Goal: Task Accomplishment & Management: Manage account settings

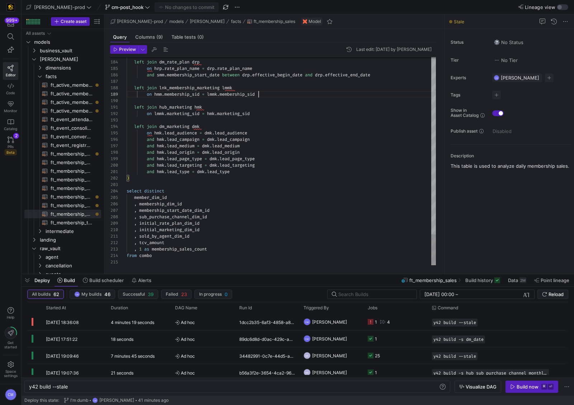
scroll to position [0, 39]
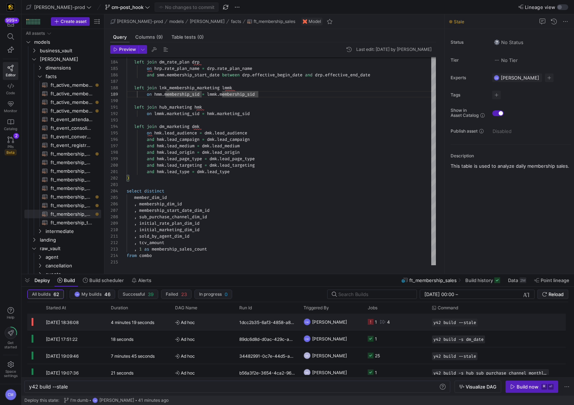
click at [410, 322] on y42-job-status-cell-renderer "1 4" at bounding box center [396, 322] width 56 height 16
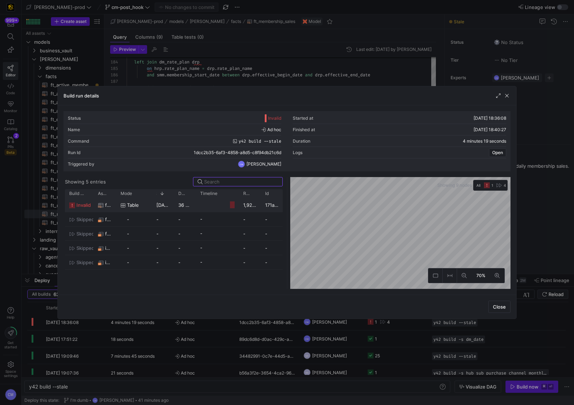
click at [222, 207] on y42-job-duration-timeline-cell-renderer at bounding box center [217, 204] width 34 height 13
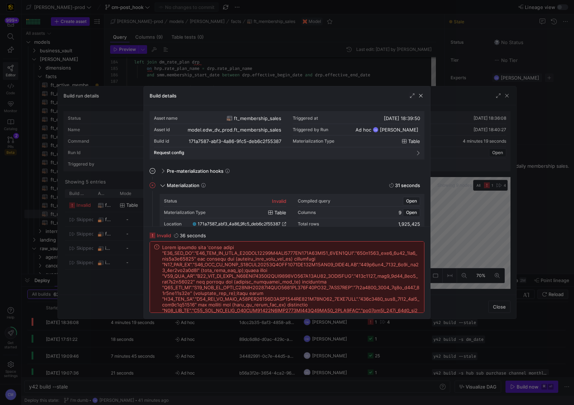
scroll to position [15, 0]
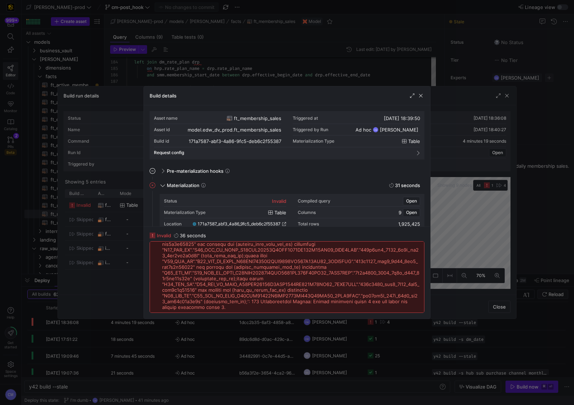
drag, startPoint x: 69, startPoint y: 165, endPoint x: 47, endPoint y: 165, distance: 21.2
click at [67, 165] on div at bounding box center [287, 202] width 574 height 405
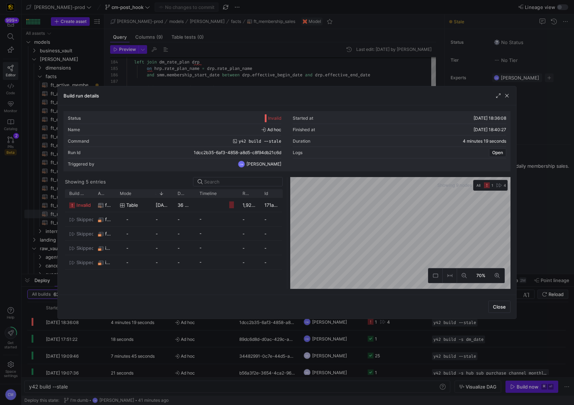
click at [47, 165] on div at bounding box center [287, 202] width 574 height 405
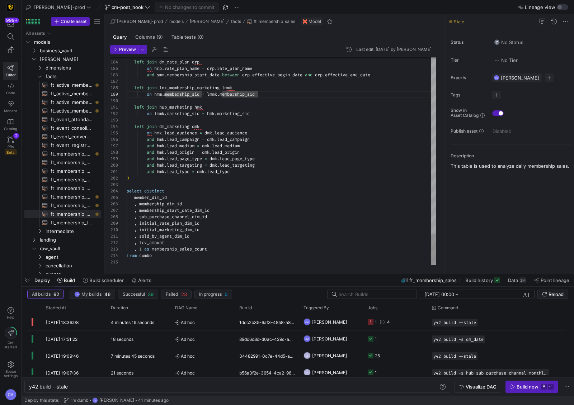
scroll to position [58, 51]
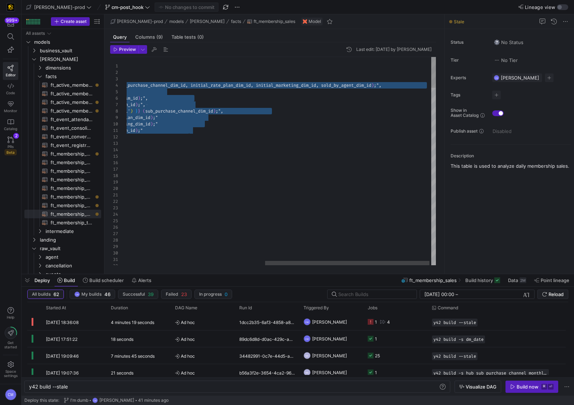
scroll to position [19, 336]
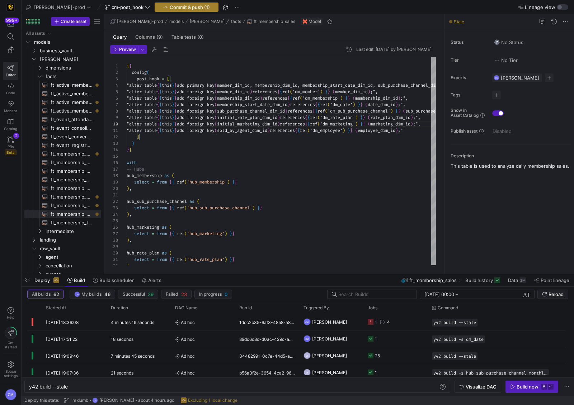
type textarea "(membership_start_date_dim_id) references {{ ref('dm_date') }} (date_dim_id);",…"
click at [169, 4] on span "button" at bounding box center [186, 7] width 63 height 9
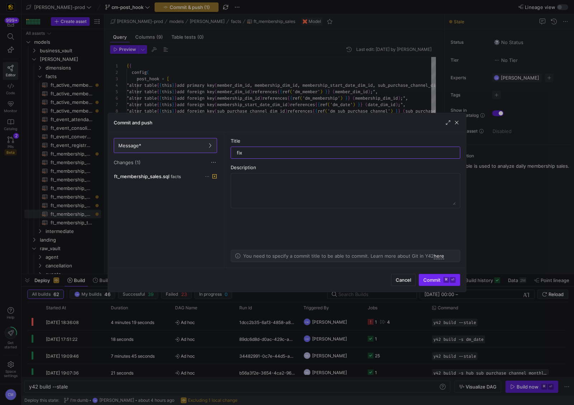
type input "fix"
drag, startPoint x: 451, startPoint y: 280, endPoint x: 407, endPoint y: 248, distance: 54.4
click at [450, 280] on kbd "⏎" at bounding box center [453, 280] width 6 height 6
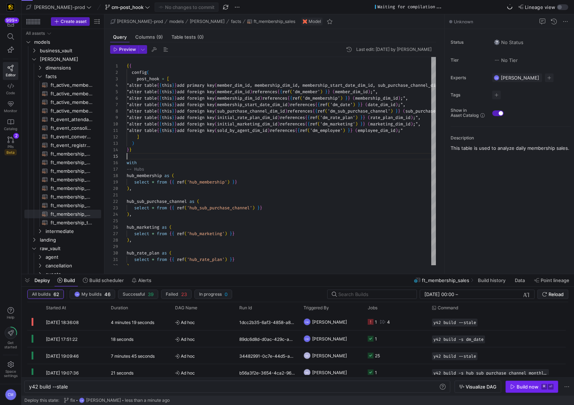
click at [528, 385] on div "Build now" at bounding box center [528, 387] width 22 height 6
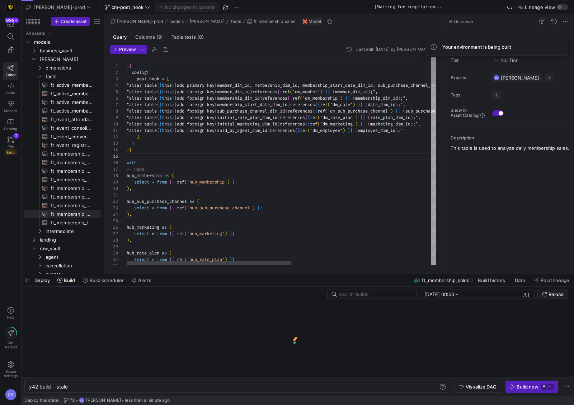
scroll to position [39, 18]
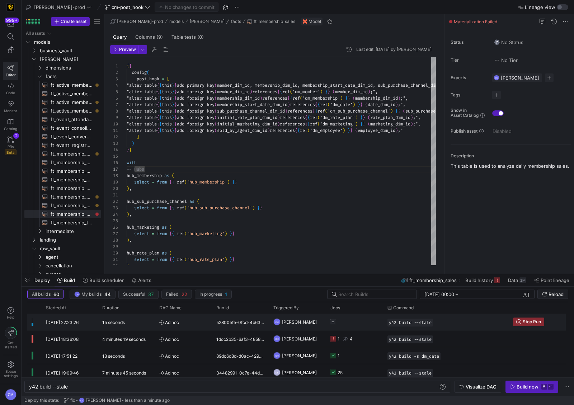
click at [363, 322] on y42-job-status-cell-renderer at bounding box center [354, 322] width 48 height 16
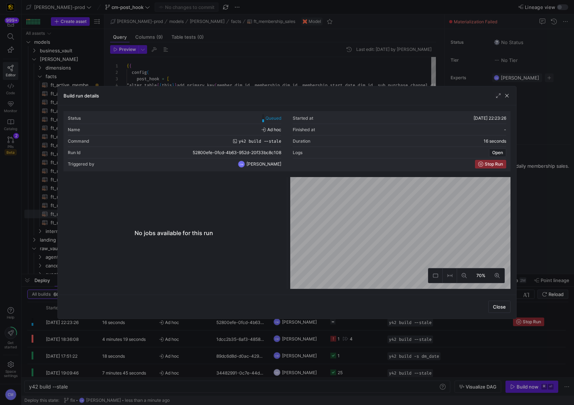
click at [363, 321] on div at bounding box center [287, 202] width 574 height 405
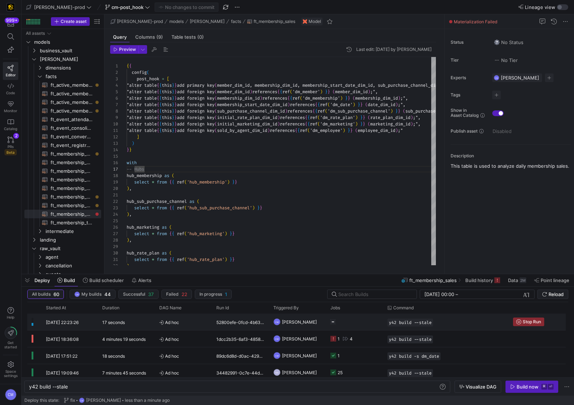
click at [363, 321] on y42-job-status-cell-renderer "Press SPACE to select this row." at bounding box center [354, 322] width 48 height 16
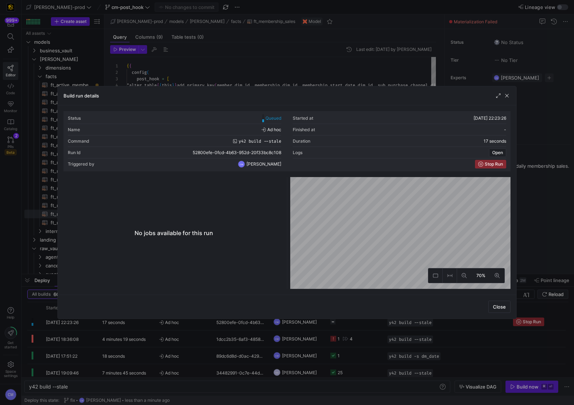
click at [363, 321] on div at bounding box center [287, 202] width 574 height 405
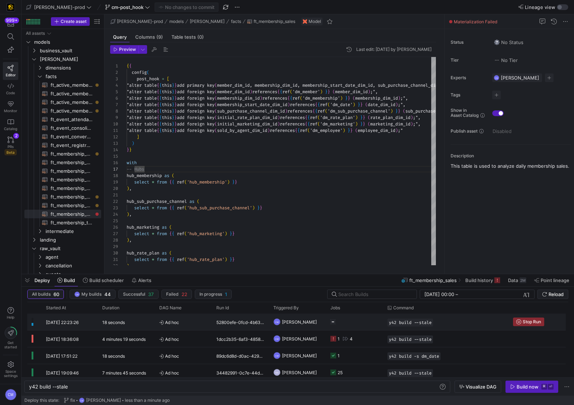
click at [364, 321] on y42-job-status-cell-renderer "Press SPACE to select this row." at bounding box center [354, 322] width 48 height 16
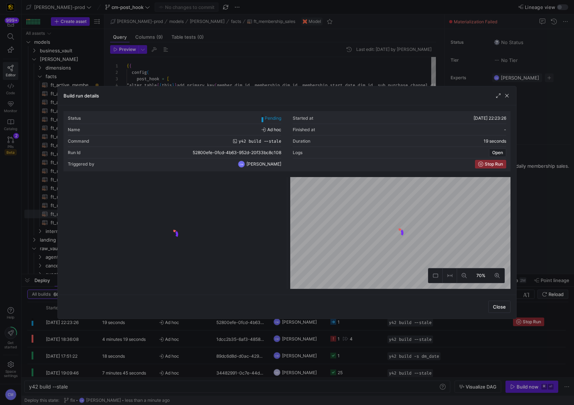
click at [364, 321] on div at bounding box center [287, 202] width 574 height 405
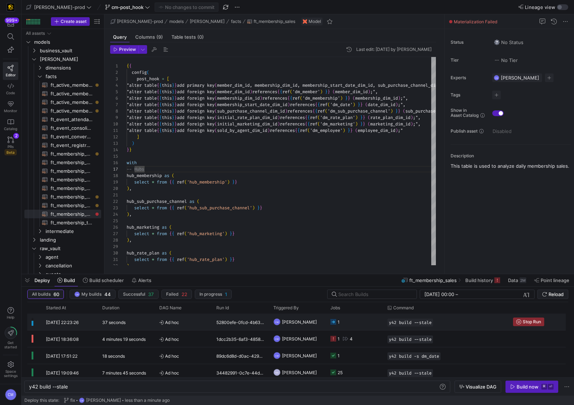
click at [369, 316] on y42-job-status-cell-renderer "1" at bounding box center [354, 322] width 48 height 16
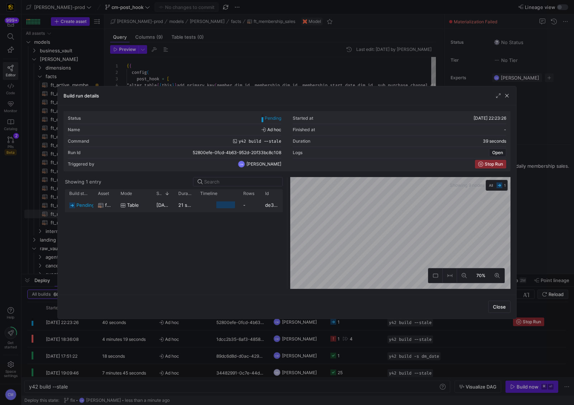
click at [192, 210] on div "21 seconds" at bounding box center [185, 205] width 22 height 14
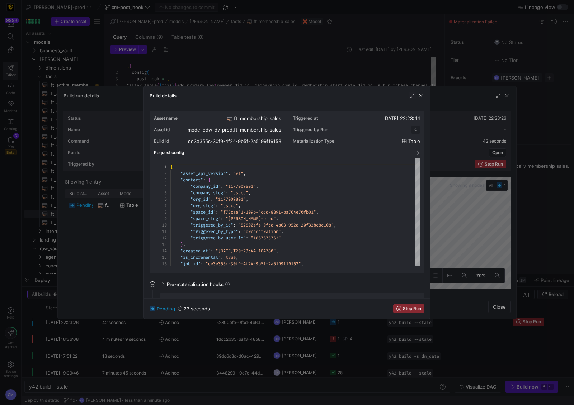
scroll to position [65, 0]
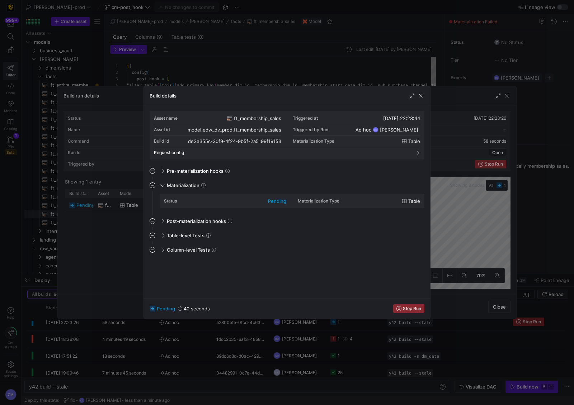
click at [86, 244] on div at bounding box center [287, 202] width 574 height 405
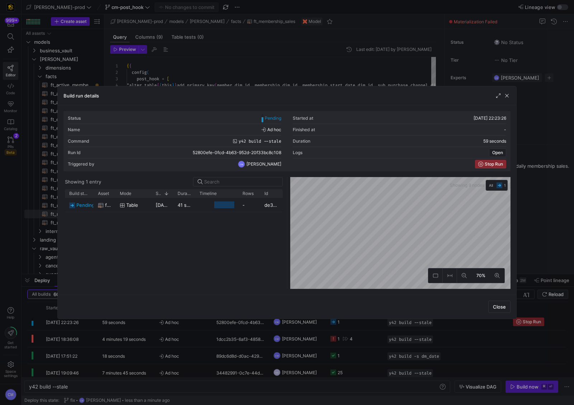
click at [265, 349] on div at bounding box center [287, 202] width 574 height 405
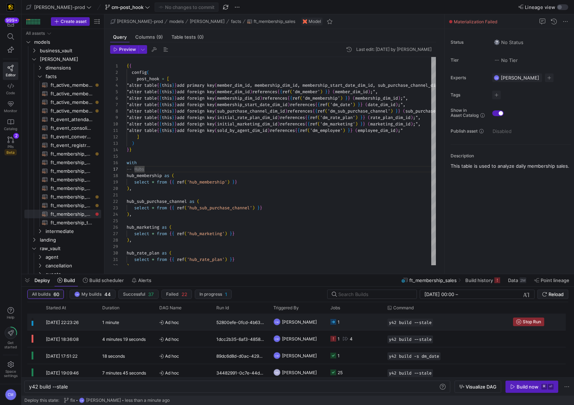
click at [380, 324] on div "1" at bounding box center [354, 322] width 57 height 17
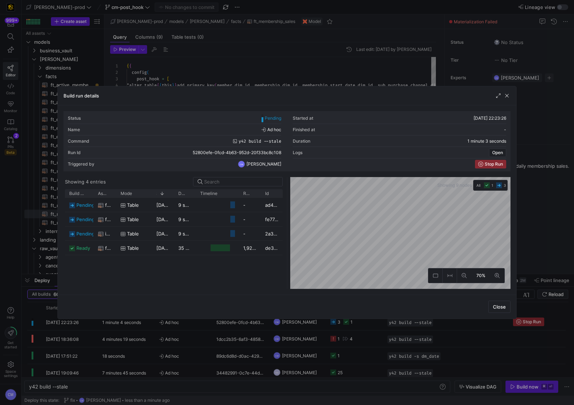
click at [270, 350] on div at bounding box center [287, 202] width 574 height 405
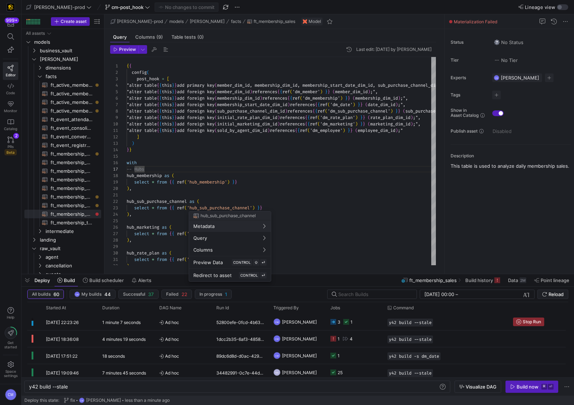
click at [369, 325] on div at bounding box center [287, 202] width 574 height 405
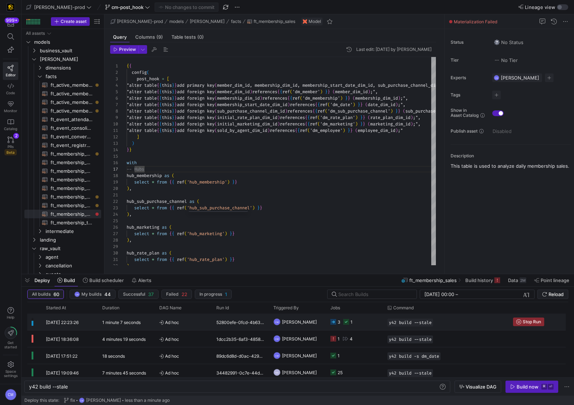
click at [367, 324] on y42-job-status-cell-renderer "3 1" at bounding box center [354, 322] width 48 height 16
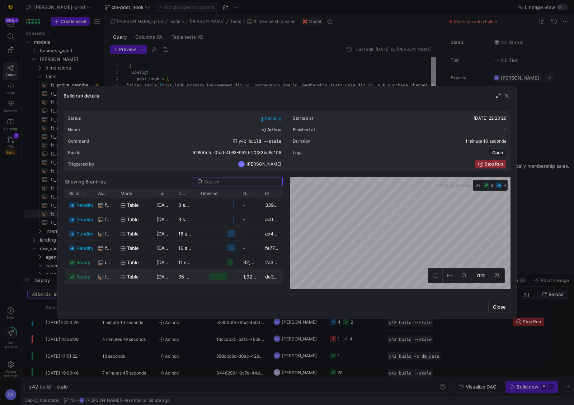
click at [189, 277] on y42-duration "35 seconds" at bounding box center [191, 277] width 26 height 6
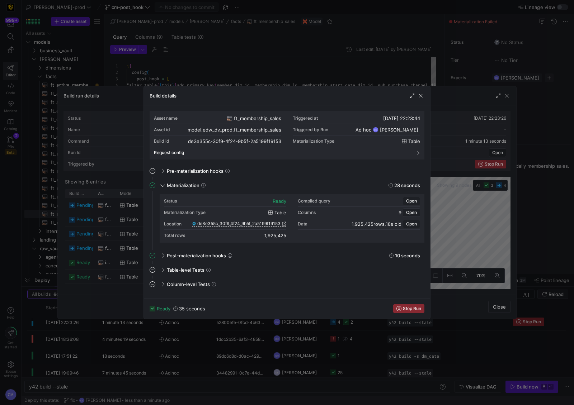
click at [104, 275] on div at bounding box center [287, 202] width 574 height 405
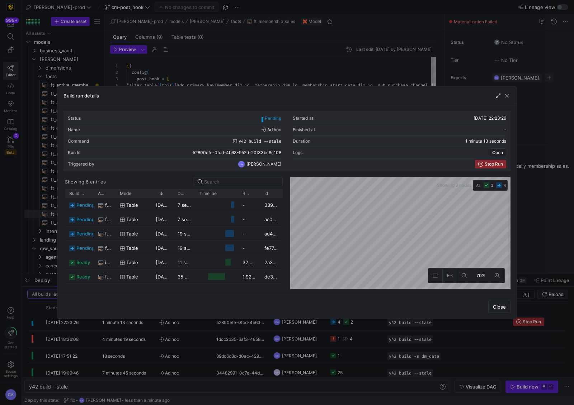
click at [181, 329] on div at bounding box center [287, 202] width 574 height 405
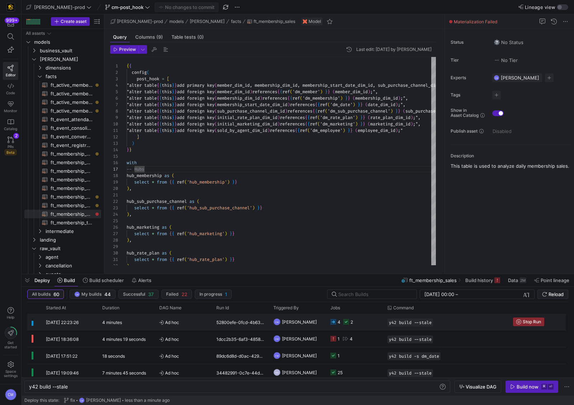
click at [233, 327] on div "52800efe-0fcd-4b63-952d-20f33bc8c108" at bounding box center [240, 322] width 57 height 17
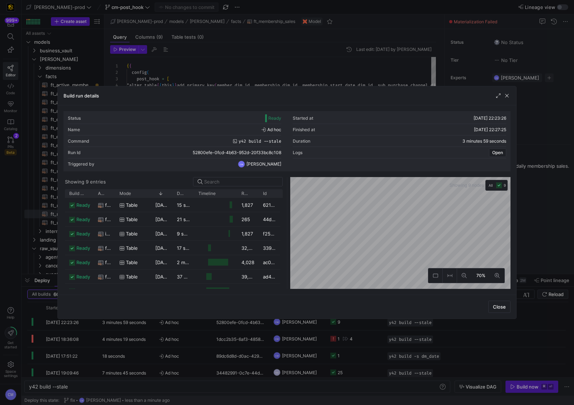
drag, startPoint x: 237, startPoint y: 324, endPoint x: 113, endPoint y: 225, distance: 158.8
click at [237, 323] on div at bounding box center [287, 202] width 574 height 405
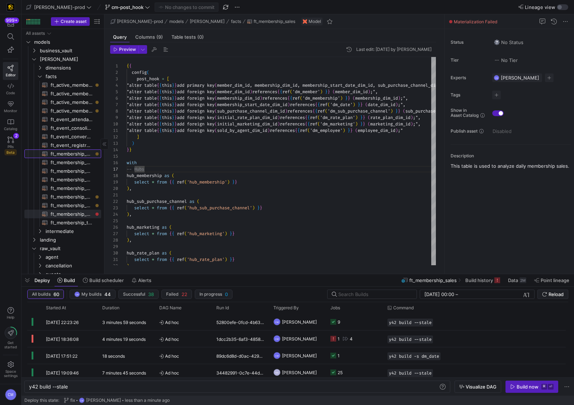
click at [28, 150] on span "Press SPACE to select this row." at bounding box center [26, 154] width 4 height 9
type textarea "{{ config( post_hook = [ "alter table {{ this }} add primary key (membership_di…"
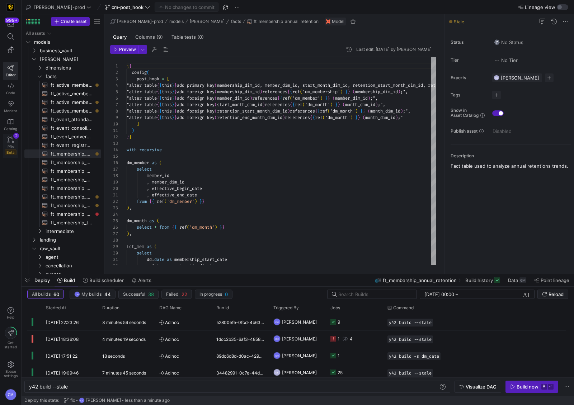
click at [13, 145] on span "PRs" at bounding box center [11, 147] width 6 height 4
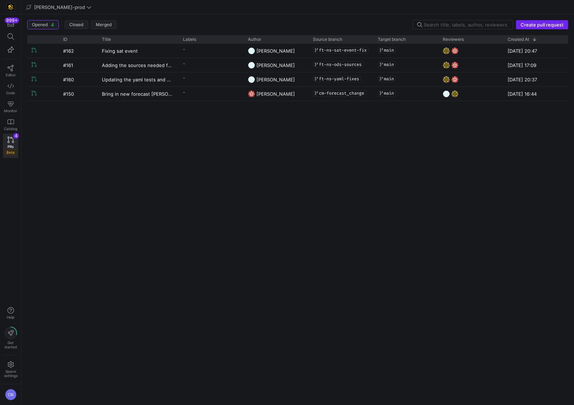
click at [545, 23] on span "Create pull request" at bounding box center [542, 25] width 43 height 6
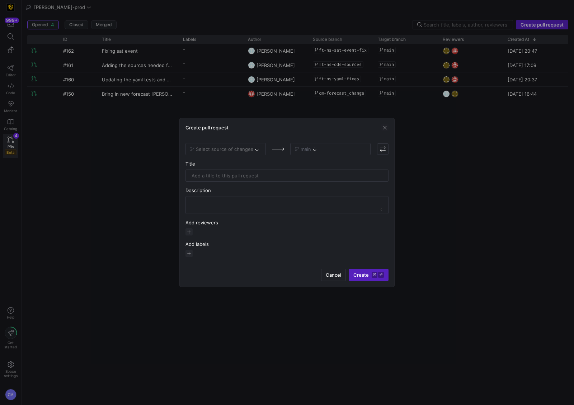
click at [254, 150] on div "Select source of changes" at bounding box center [225, 149] width 80 height 12
click at [254, 150] on span "Select source of changes" at bounding box center [225, 149] width 71 height 6
type input "cm-po"
click at [245, 163] on div "cm-post_hook" at bounding box center [226, 162] width 69 height 6
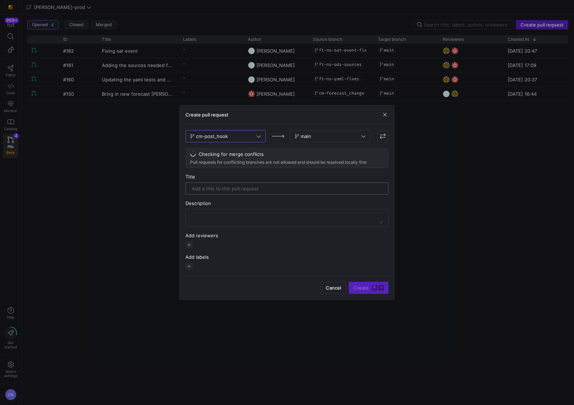
click at [237, 188] on input "text" at bounding box center [287, 189] width 191 height 6
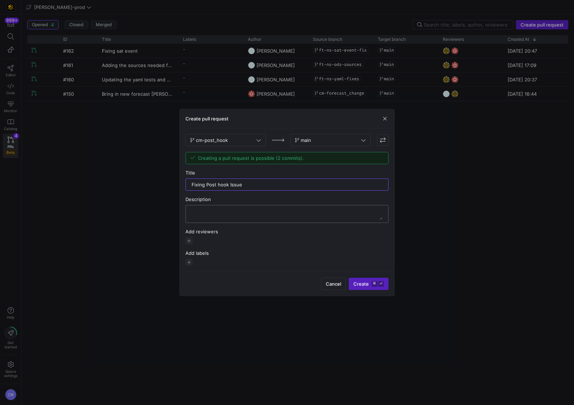
type input "Fixing Post hook Issue"
click at [243, 213] on textarea at bounding box center [287, 213] width 191 height 11
paste textarea "Fixing Post hook Issue"
type textarea "Fixing Post hook Issue"
click at [188, 241] on span "button" at bounding box center [188, 240] width 7 height 7
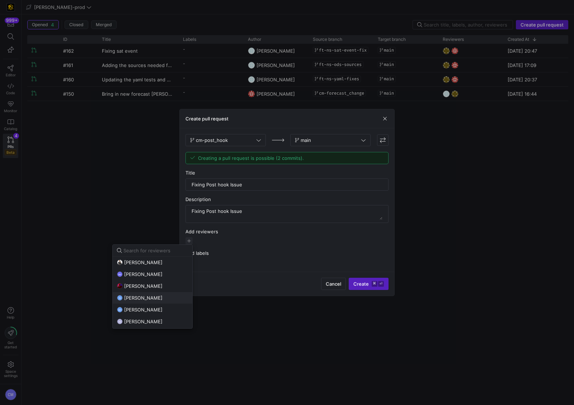
click at [158, 297] on span "Tommy Huelhorst" at bounding box center [143, 298] width 38 height 6
click at [156, 307] on span "mark hohensee" at bounding box center [143, 310] width 38 height 6
drag, startPoint x: 229, startPoint y: 283, endPoint x: 237, endPoint y: 280, distance: 7.9
click at [229, 282] on div at bounding box center [287, 202] width 574 height 405
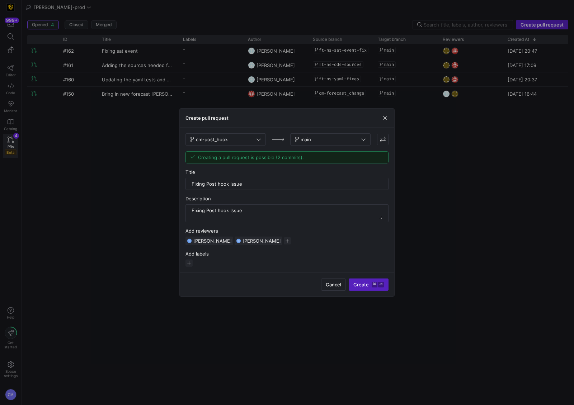
drag, startPoint x: 237, startPoint y: 280, endPoint x: 258, endPoint y: 278, distance: 20.9
click at [241, 280] on div "Cancel Create ⌘ ⏎" at bounding box center [287, 285] width 215 height 24
click at [378, 283] on kbd "⏎" at bounding box center [381, 285] width 6 height 6
click at [458, 147] on div at bounding box center [287, 202] width 574 height 405
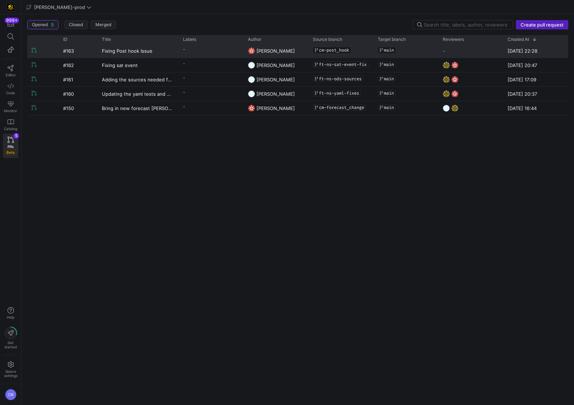
click at [420, 50] on div "main" at bounding box center [406, 50] width 56 height 12
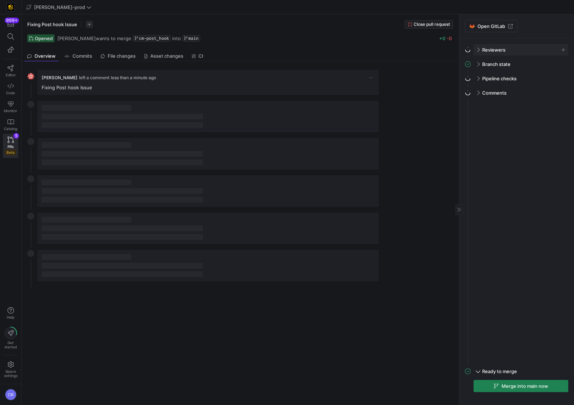
click at [475, 51] on span at bounding box center [478, 49] width 6 height 3
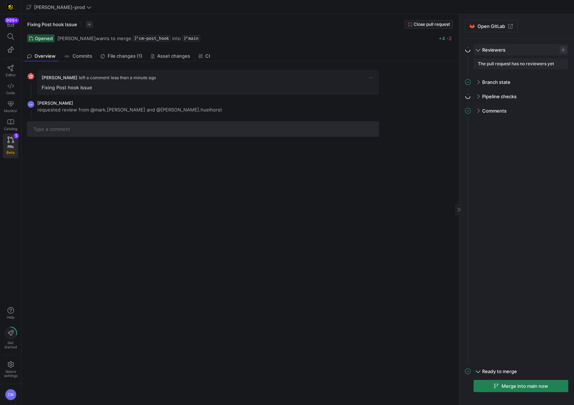
click at [564, 49] on span "button" at bounding box center [563, 49] width 7 height 7
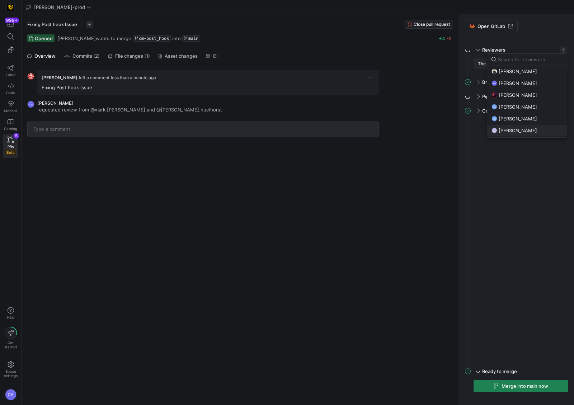
click at [519, 128] on span "Noah Streveler" at bounding box center [518, 131] width 38 height 6
click at [524, 107] on span "Tommy Huelhorst" at bounding box center [518, 107] width 38 height 6
click at [510, 174] on div at bounding box center [287, 202] width 574 height 405
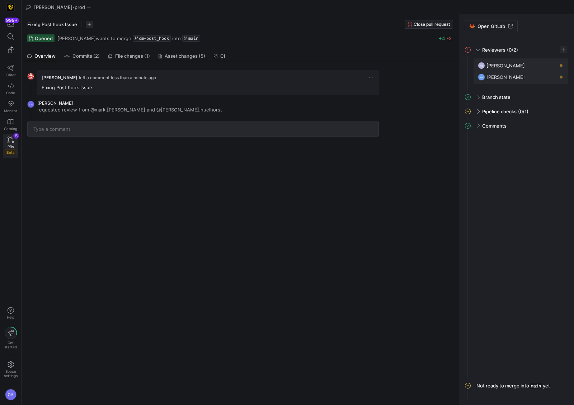
click at [11, 140] on icon at bounding box center [11, 140] width 6 height 6
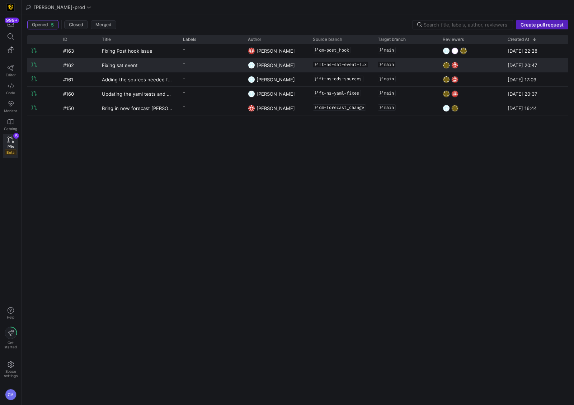
click at [208, 66] on y42-pull-request-list-view-label-cell-renderer "-" at bounding box center [211, 63] width 56 height 10
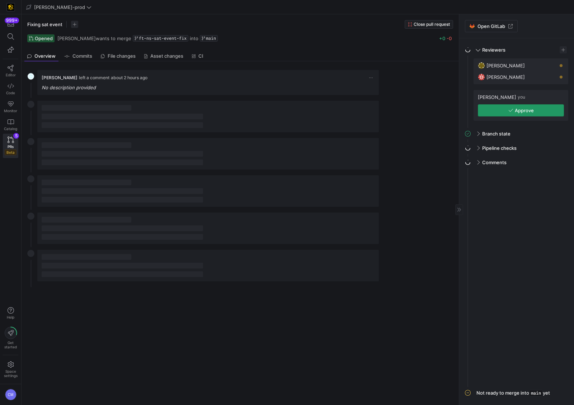
click at [499, 108] on span "button" at bounding box center [520, 110] width 85 height 11
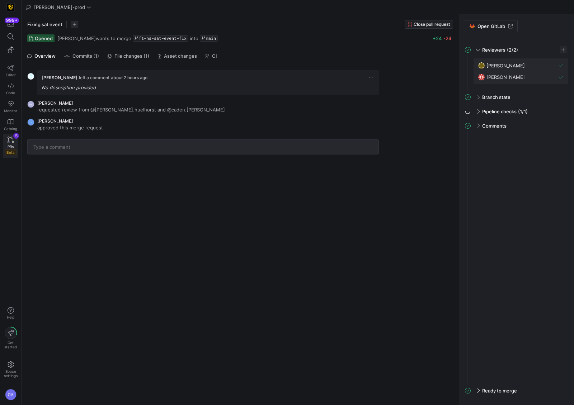
click at [9, 141] on icon at bounding box center [11, 140] width 6 height 6
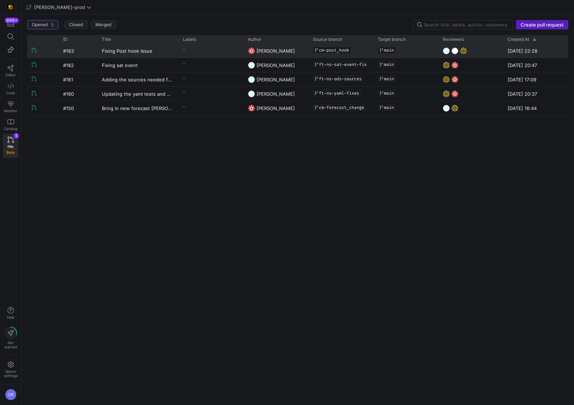
click at [417, 53] on div "main" at bounding box center [406, 50] width 56 height 12
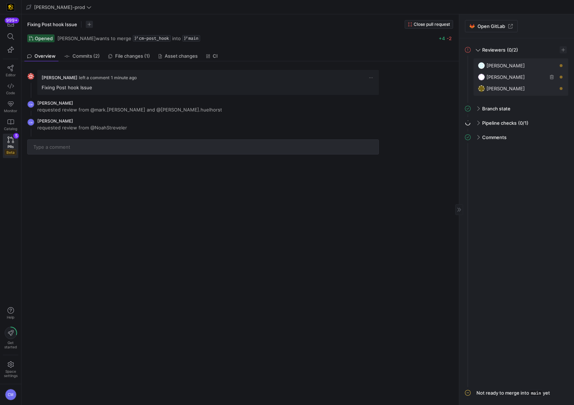
click at [554, 79] on span "button" at bounding box center [551, 77] width 7 height 7
click at [21, 139] on div "999+ Editor Code Monitor Catalog PRs Beta 5" at bounding box center [10, 87] width 21 height 147
click at [19, 140] on div "999+ Editor Code Monitor Catalog PRs Beta 5" at bounding box center [10, 87] width 21 height 147
click at [17, 141] on link "PRs Beta 5" at bounding box center [10, 146] width 15 height 24
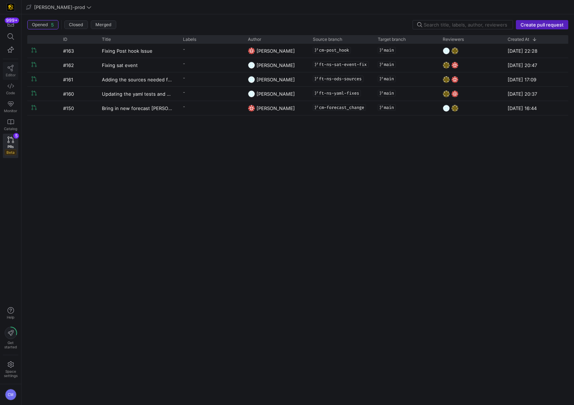
click at [12, 71] on icon at bounding box center [11, 68] width 6 height 6
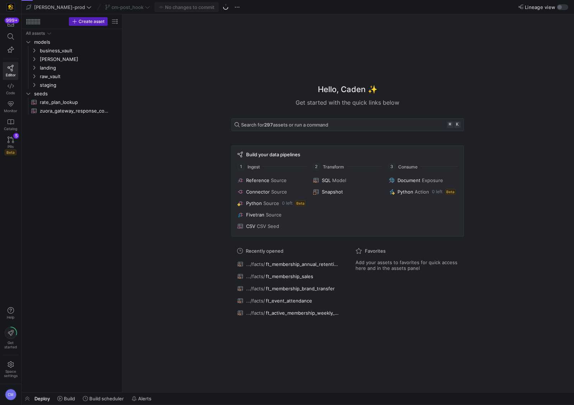
click at [103, 5] on div "cm-post_hook" at bounding box center [127, 7] width 48 height 9
click at [15, 145] on div "PRs Beta" at bounding box center [11, 150] width 12 height 11
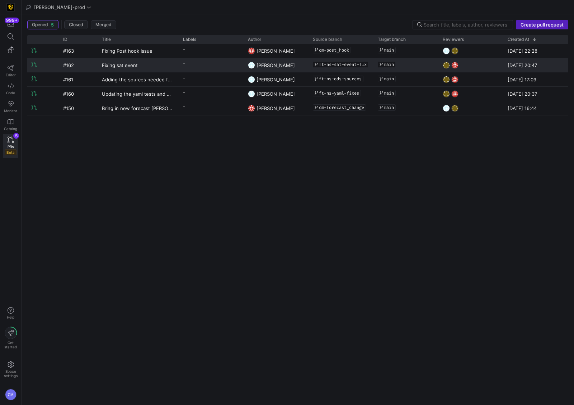
click at [197, 60] on y42-pull-request-list-view-label-cell-renderer "-" at bounding box center [211, 63] width 56 height 10
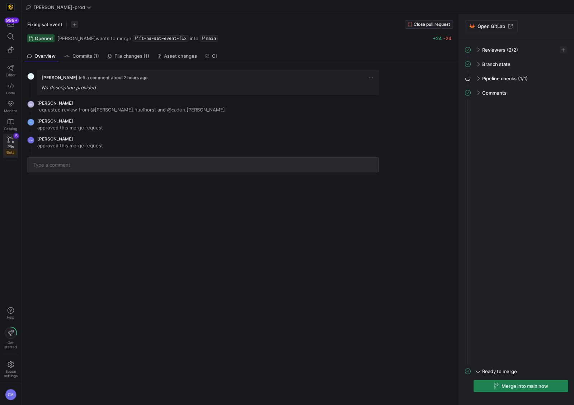
click at [8, 137] on icon at bounding box center [11, 140] width 6 height 6
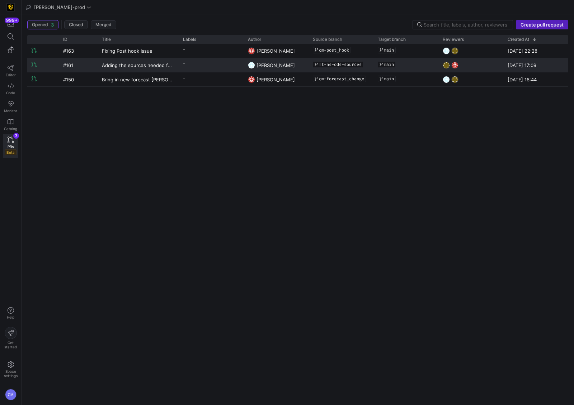
click at [194, 66] on y42-pull-request-list-view-label-cell-renderer "-" at bounding box center [211, 63] width 56 height 10
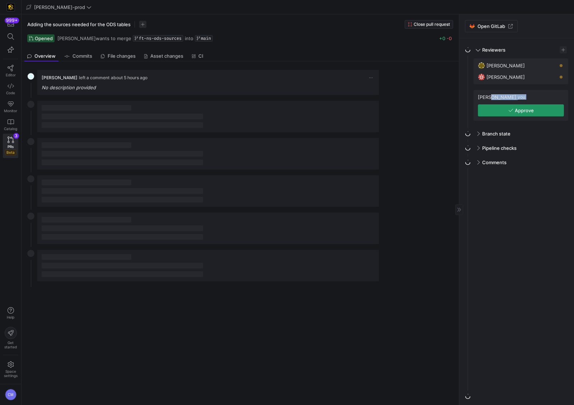
drag, startPoint x: 493, startPoint y: 100, endPoint x: 492, endPoint y: 105, distance: 4.7
click at [493, 104] on div "Caden Miller you Approve" at bounding box center [521, 105] width 95 height 31
click at [491, 107] on span "button" at bounding box center [520, 110] width 85 height 11
click at [266, 58] on div "Overview Commits File changes Asset changes CI" at bounding box center [240, 56] width 432 height 10
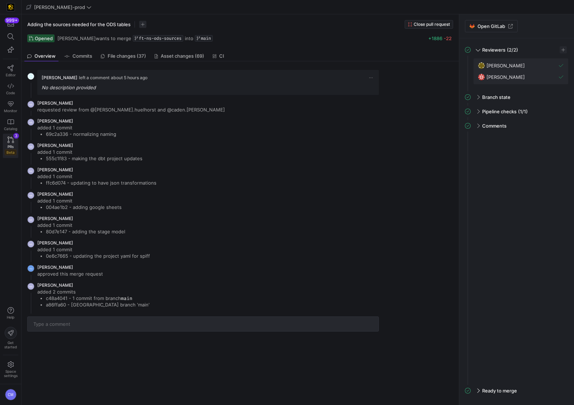
click at [10, 145] on span "PRs" at bounding box center [11, 147] width 6 height 4
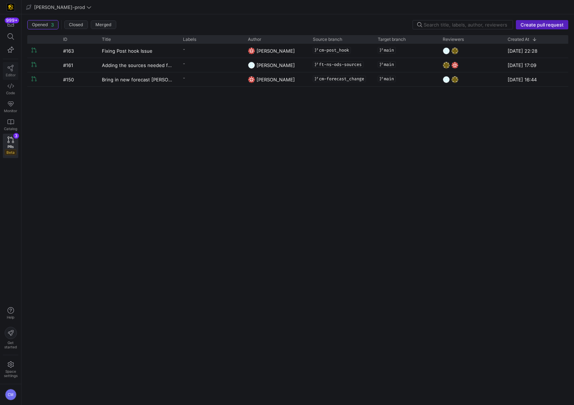
click at [13, 71] on icon at bounding box center [11, 68] width 6 height 6
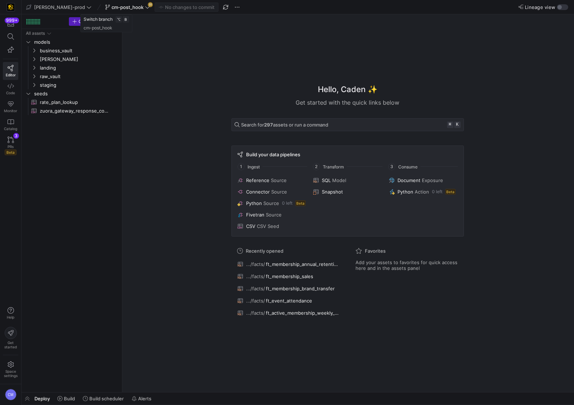
click at [145, 7] on icon at bounding box center [147, 7] width 5 height 5
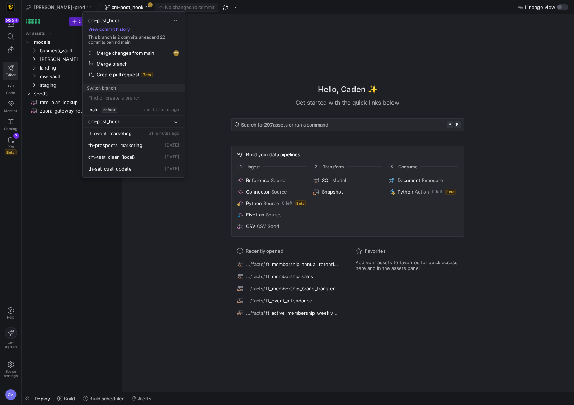
click at [146, 58] on span "button" at bounding box center [134, 53] width 96 height 10
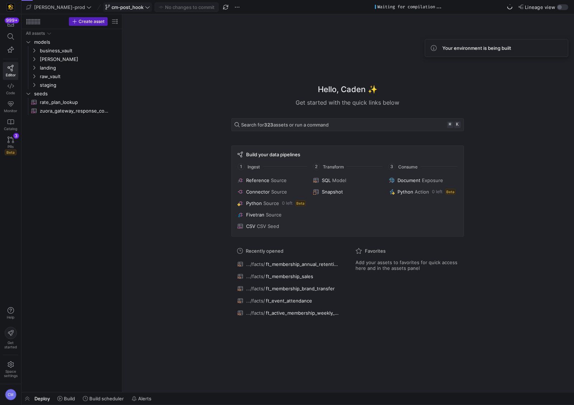
click at [122, 7] on span "cm-post_hook" at bounding box center [128, 7] width 32 height 6
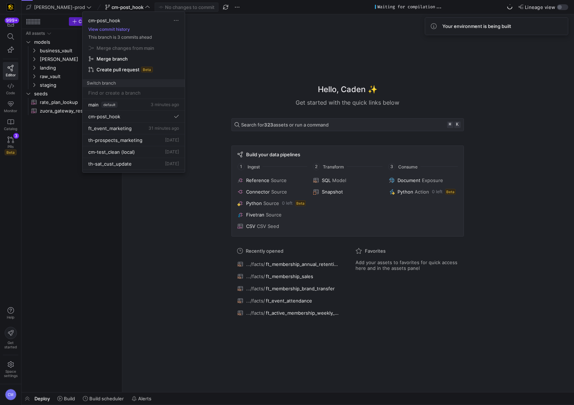
click at [227, 52] on div at bounding box center [287, 202] width 574 height 405
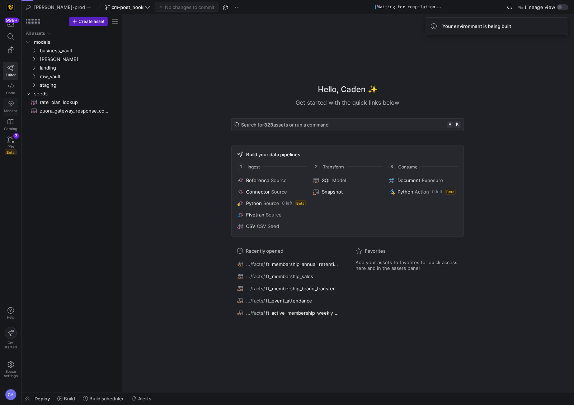
click at [11, 103] on icon at bounding box center [11, 104] width 6 height 5
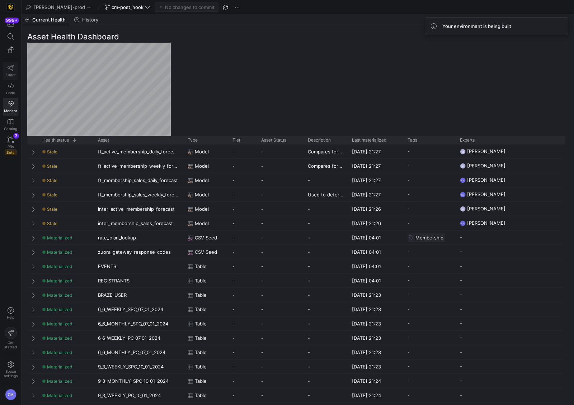
click at [14, 73] on span "Editor" at bounding box center [11, 75] width 10 height 4
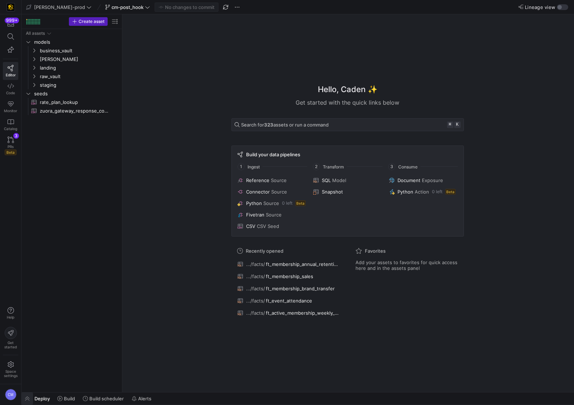
click at [28, 401] on span "button" at bounding box center [27, 399] width 11 height 12
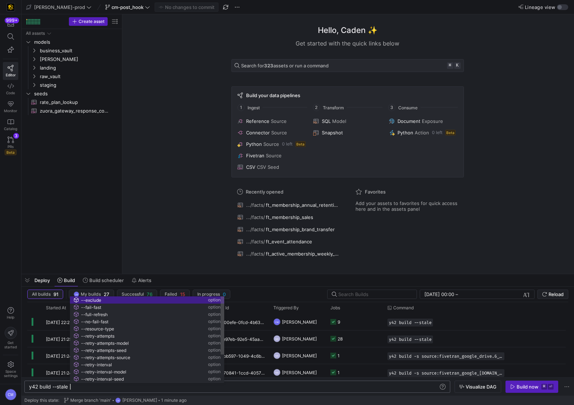
scroll to position [0, 39]
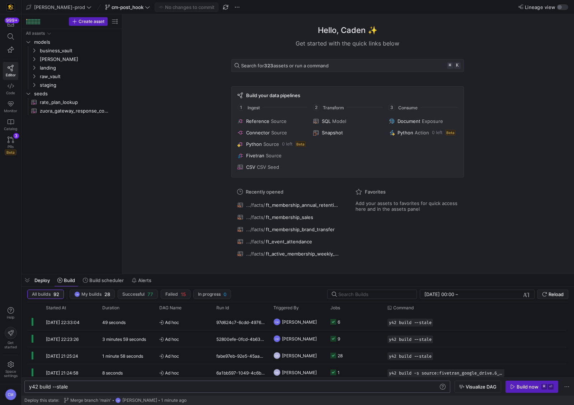
type textarea "y42 build --stale"
click at [179, 190] on div "Hello, Caden ✨ Get started with the quick links below Search for 323 assets or …" at bounding box center [347, 144] width 444 height 260
click at [4, 143] on link "PRs Beta 3" at bounding box center [10, 146] width 15 height 24
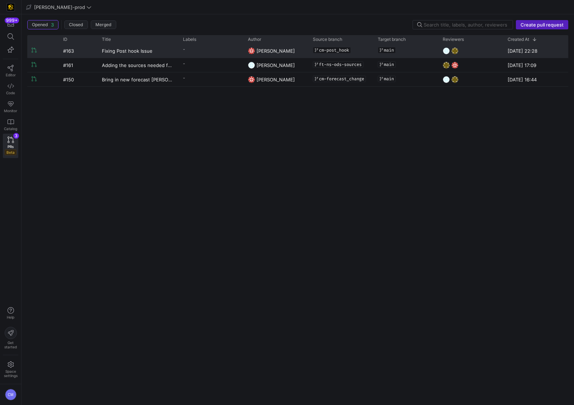
click at [282, 53] on y42-pull-request-user-label "Caden Miller" at bounding box center [275, 51] width 38 height 14
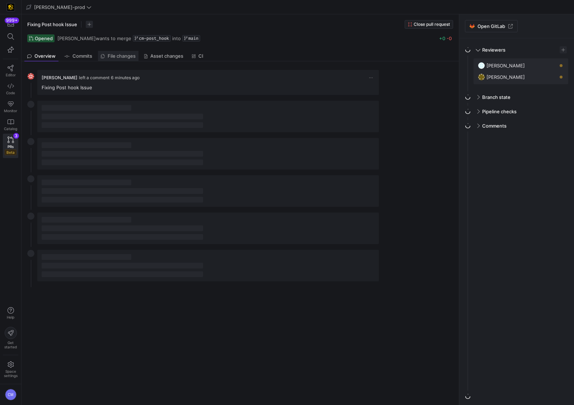
click at [124, 54] on span "File changes" at bounding box center [122, 56] width 28 height 5
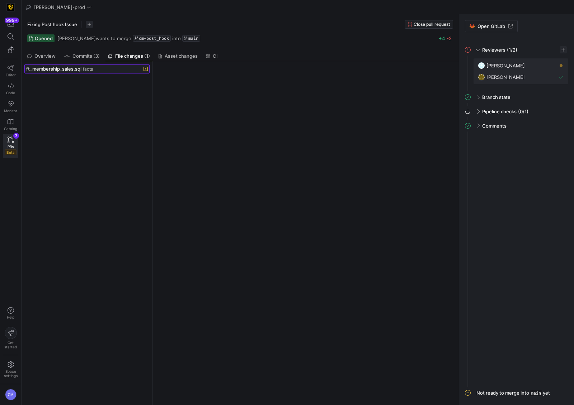
click at [93, 70] on span "facts" at bounding box center [88, 69] width 10 height 5
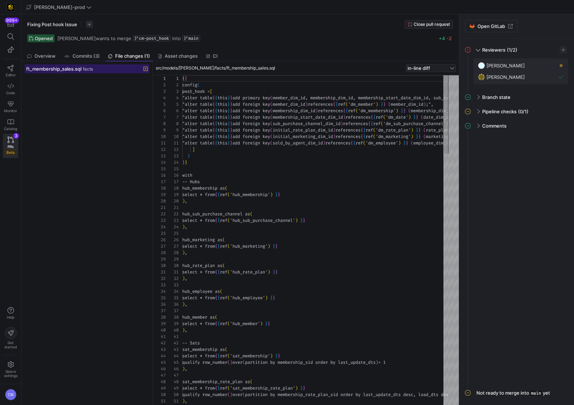
scroll to position [39, 0]
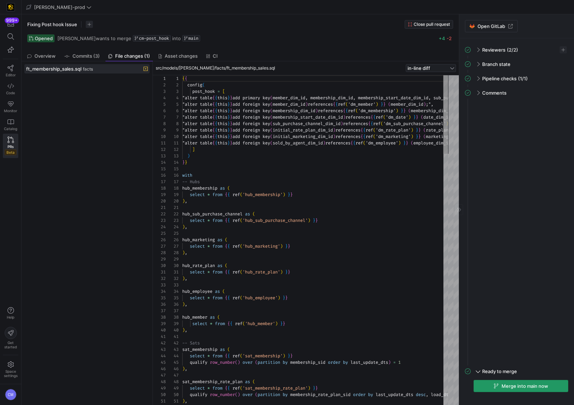
scroll to position [39, 0]
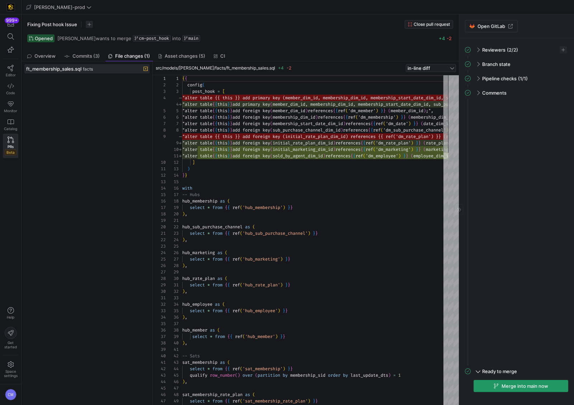
click at [529, 388] on span "Merge into main now" at bounding box center [524, 386] width 47 height 6
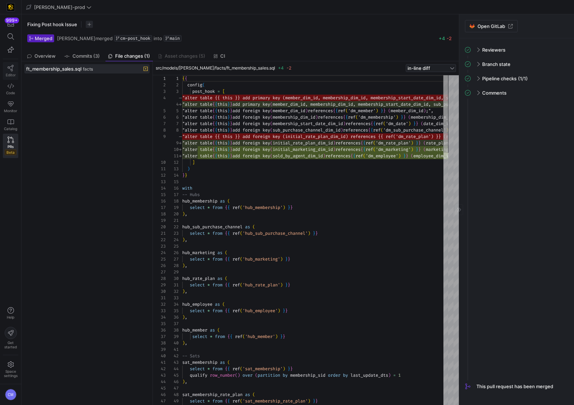
click at [6, 63] on link "Editor" at bounding box center [10, 71] width 15 height 18
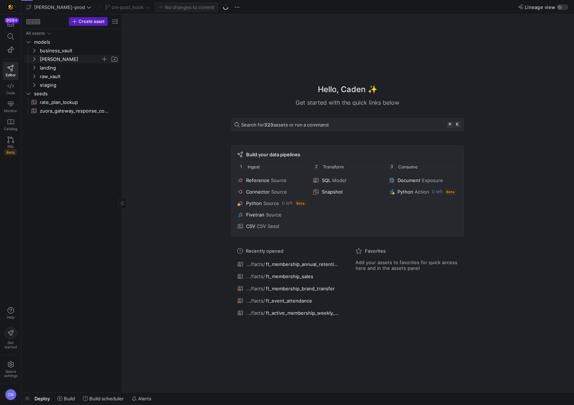
click at [47, 62] on span "edw" at bounding box center [70, 59] width 61 height 8
click at [54, 74] on span "facts" at bounding box center [73, 76] width 55 height 8
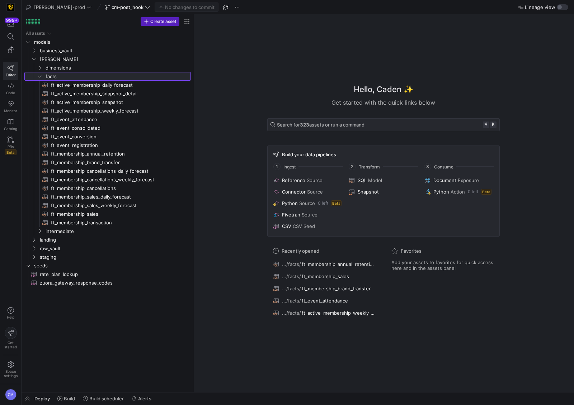
drag, startPoint x: 122, startPoint y: 62, endPoint x: 198, endPoint y: 67, distance: 76.2
click at [96, 74] on span "facts" at bounding box center [109, 76] width 127 height 8
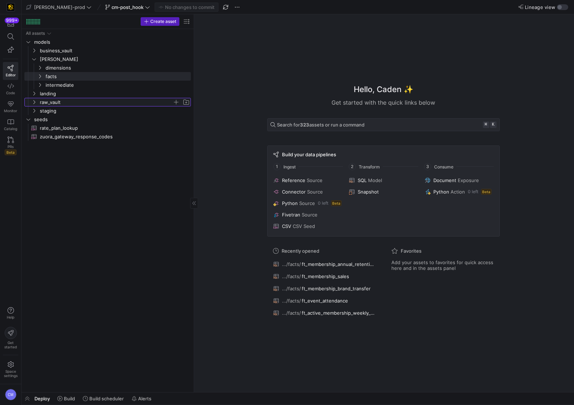
click at [64, 100] on span "raw_vault" at bounding box center [106, 102] width 133 height 8
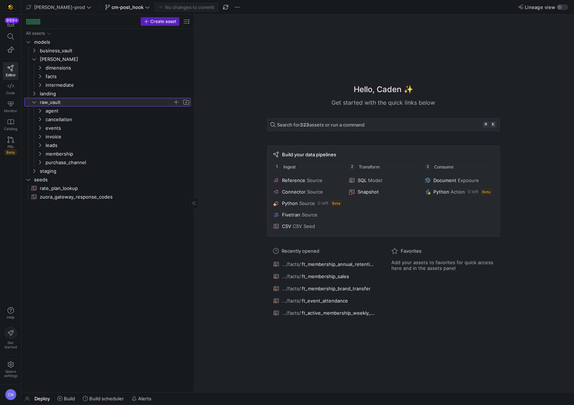
click at [64, 100] on span "raw_vault" at bounding box center [106, 102] width 133 height 8
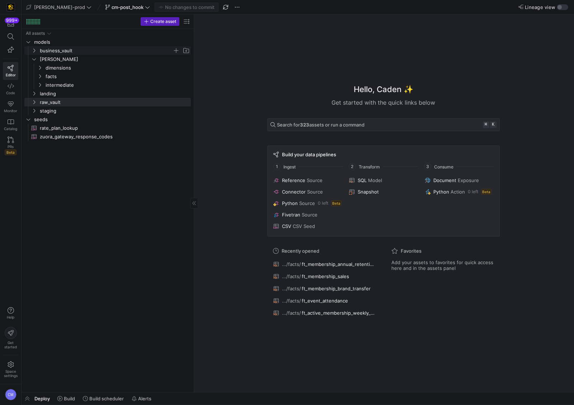
click at [65, 50] on span "business_vault" at bounding box center [106, 51] width 133 height 8
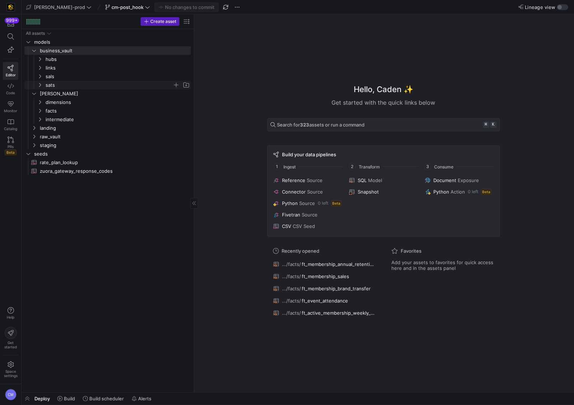
click at [66, 81] on span "sats" at bounding box center [109, 85] width 127 height 8
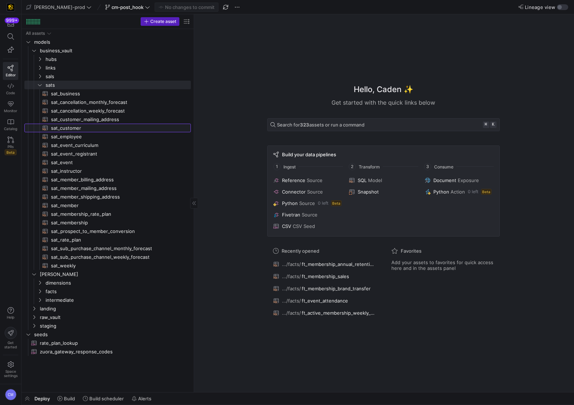
click at [73, 126] on span "sat_customer​​​​​​​​​​" at bounding box center [117, 128] width 132 height 8
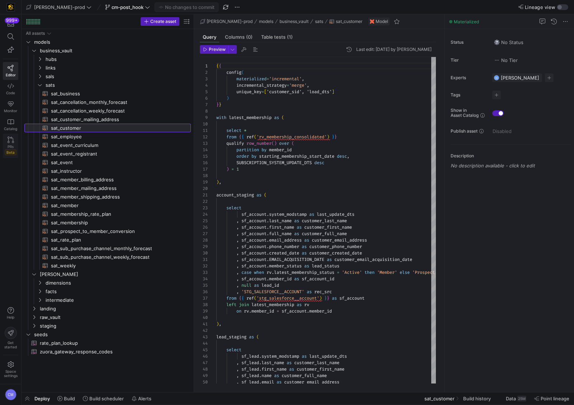
scroll to position [65, 0]
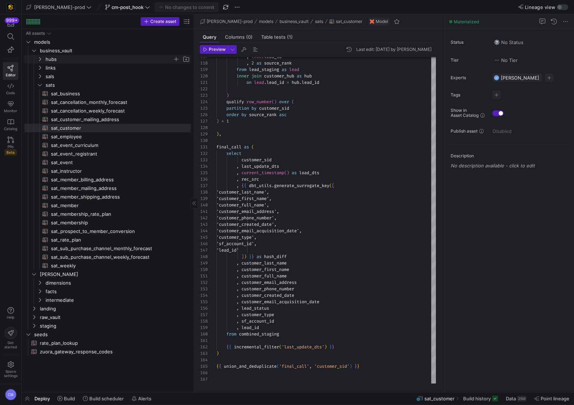
click at [60, 59] on span "hubs" at bounding box center [109, 59] width 127 height 8
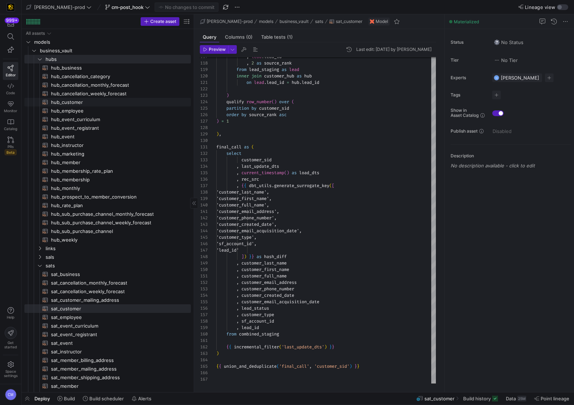
click at [81, 102] on span "hub_customer​​​​​​​​​​" at bounding box center [117, 102] width 132 height 8
type textarea "{{ config( materialized='incremental', incremental_strategy='merge', unique_key…"
